Goal: Register for event/course

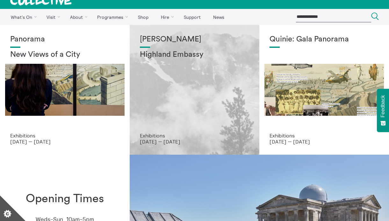
scroll to position [10, 0]
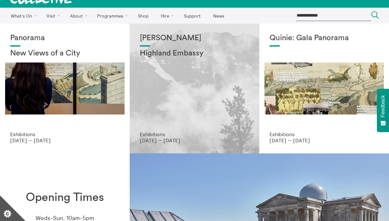
click at [165, 100] on div "Shen Xin Highland Embassy" at bounding box center [194, 83] width 109 height 98
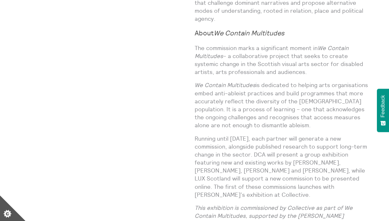
scroll to position [609, 0]
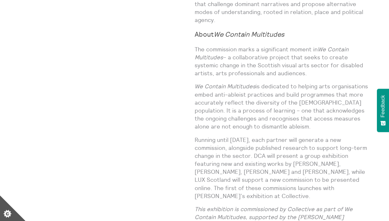
drag, startPoint x: 230, startPoint y: 34, endPoint x: 311, endPoint y: 50, distance: 82.5
click at [311, 50] on p "The commission marks a significant moment in We Contain Multitudes – a collabor…" at bounding box center [282, 61] width 174 height 32
click at [308, 53] on p "The commission marks a significant moment in We Contain Multitudes – a collabor…" at bounding box center [282, 61] width 174 height 32
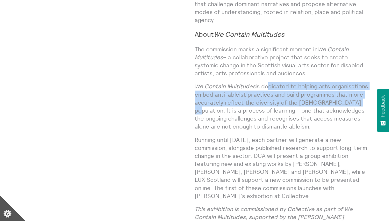
drag, startPoint x: 265, startPoint y: 62, endPoint x: 351, endPoint y: 82, distance: 88.6
click at [351, 82] on p "We Contain Multitudes is dedicated to helping arts organisations embed anti-abl…" at bounding box center [282, 106] width 174 height 48
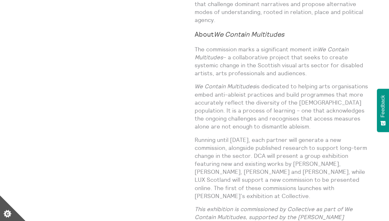
click at [324, 103] on p "We Contain Multitudes is dedicated to helping arts organisations embed anti-abl…" at bounding box center [282, 106] width 174 height 48
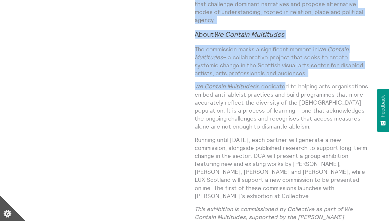
drag, startPoint x: 192, startPoint y: 62, endPoint x: 281, endPoint y: 64, distance: 88.7
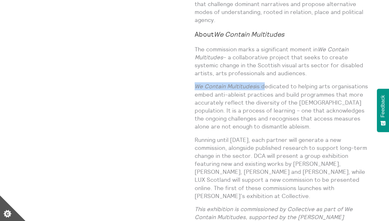
drag, startPoint x: 195, startPoint y: 61, endPoint x: 262, endPoint y: 63, distance: 67.3
click at [262, 82] on p "We Contain Multitudes is dedicated to helping arts organisations embed anti-abl…" at bounding box center [282, 106] width 174 height 48
drag, startPoint x: 311, startPoint y: 47, endPoint x: 230, endPoint y: 32, distance: 83.2
click at [230, 45] on p "The commission marks a significant moment in We Contain Multitudes – a collabor…" at bounding box center [282, 61] width 174 height 32
copy p "a collaborative project that seeks to create systemic change in the Scottish vi…"
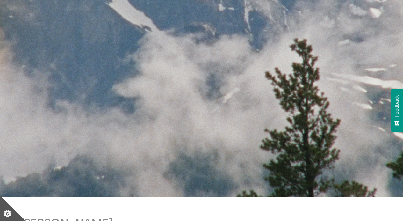
scroll to position [0, 0]
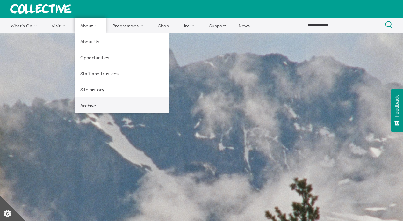
click at [88, 106] on link "Archive" at bounding box center [122, 105] width 94 height 16
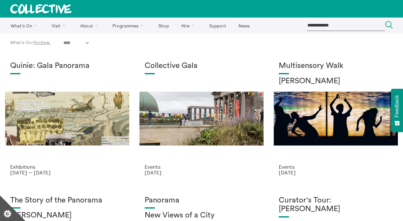
select select "****"
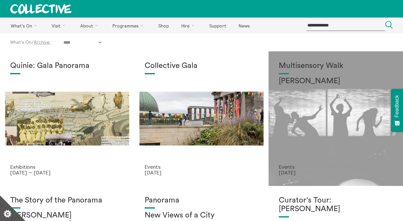
click at [287, 142] on div "Multisensory Walk Alena Ageeva" at bounding box center [336, 113] width 114 height 102
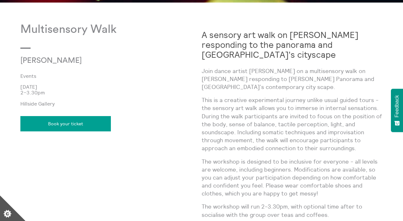
scroll to position [305, 0]
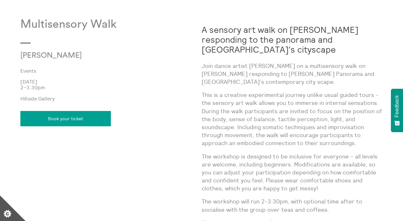
click at [77, 115] on link "Book your ticket" at bounding box center [65, 118] width 91 height 15
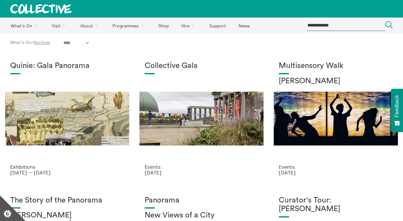
select select "****"
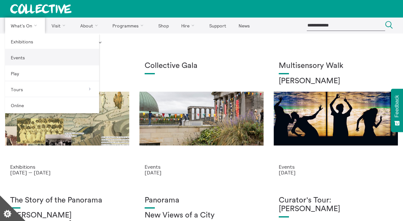
click at [21, 59] on link "Events" at bounding box center [52, 57] width 94 height 16
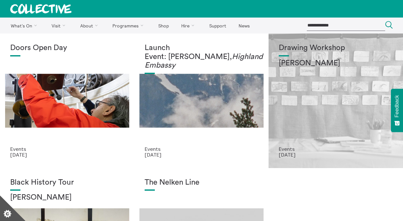
click at [295, 77] on div "Drawing Workshop Annie Lord" at bounding box center [336, 95] width 114 height 102
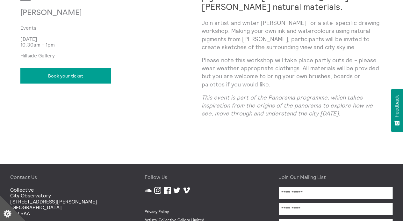
scroll to position [349, 0]
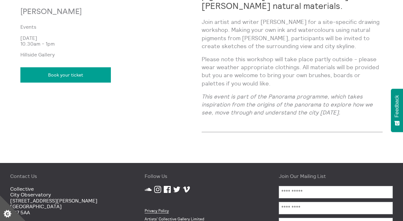
click at [71, 75] on link "Book your ticket" at bounding box center [65, 74] width 91 height 15
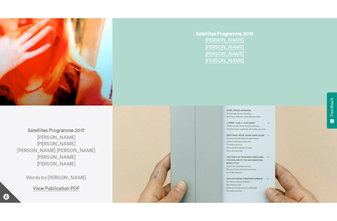
scroll to position [650, 0]
